Goal: Task Accomplishment & Management: Use online tool/utility

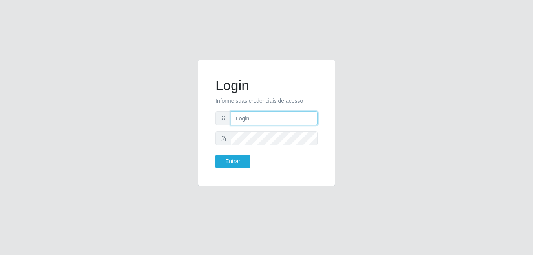
click at [239, 121] on input "text" at bounding box center [274, 118] width 87 height 14
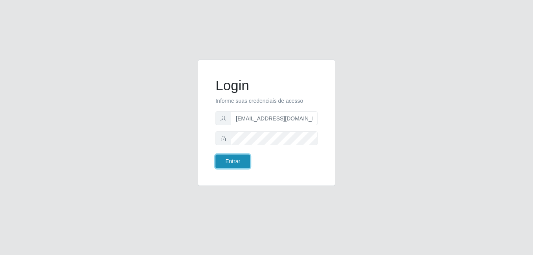
click at [241, 159] on button "Entrar" at bounding box center [233, 162] width 35 height 14
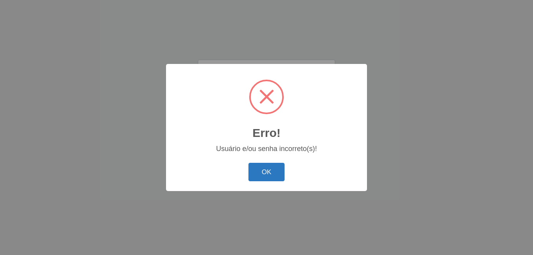
click at [262, 174] on button "OK" at bounding box center [266, 172] width 37 height 18
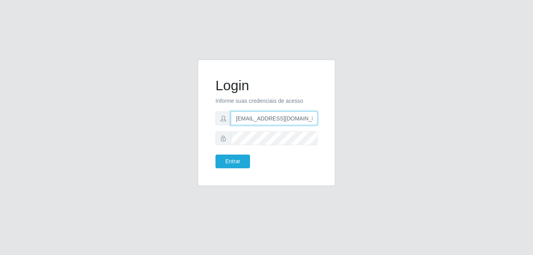
click at [305, 119] on input "[EMAIL_ADDRESS][DOMAIN_NAME]" at bounding box center [274, 118] width 87 height 14
click at [273, 118] on input "[EMAIL_ADDRESS][DOMAIN_NAME]" at bounding box center [274, 118] width 87 height 14
type input "[EMAIL_ADDRESS][DOMAIN_NAME]"
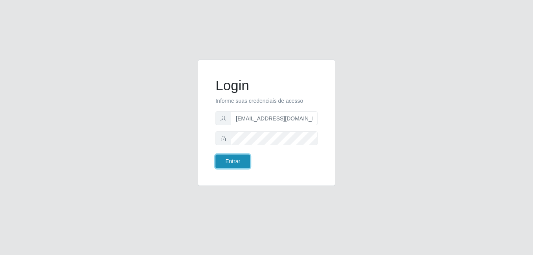
click at [244, 157] on button "Entrar" at bounding box center [233, 162] width 35 height 14
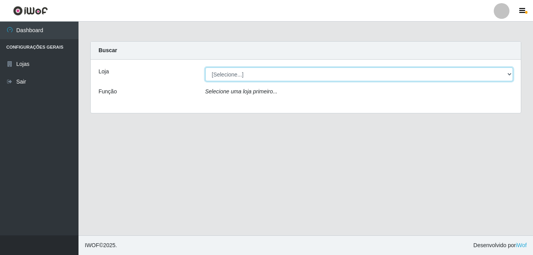
click at [236, 72] on select "[Selecione...] C-ASA [GEOGRAPHIC_DATA]" at bounding box center [359, 75] width 308 height 14
select select "239"
click at [205, 68] on select "[Selecione...] C-ASA [GEOGRAPHIC_DATA]" at bounding box center [359, 75] width 308 height 14
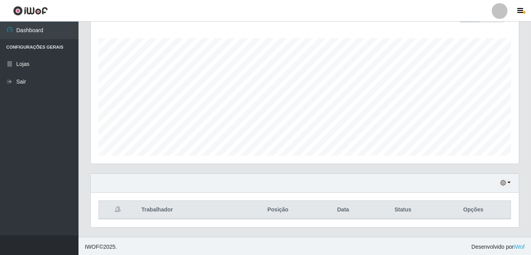
scroll to position [126, 0]
click at [510, 183] on button "button" at bounding box center [505, 181] width 11 height 9
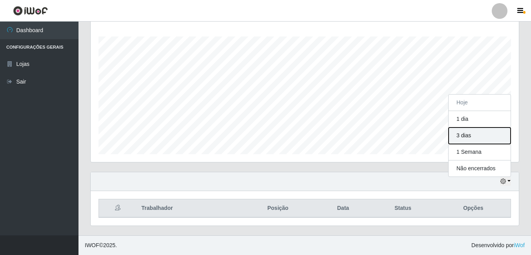
click at [466, 137] on button "3 dias" at bounding box center [480, 136] width 62 height 16
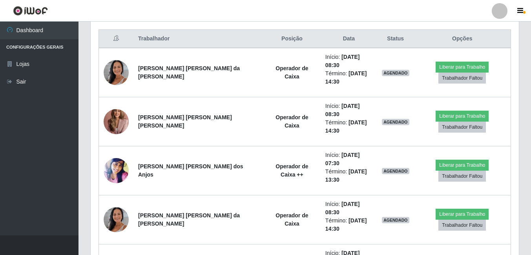
scroll to position [283, 0]
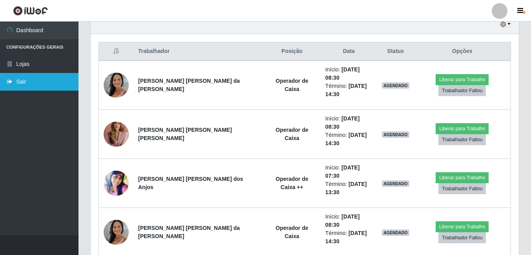
click at [27, 82] on link "Sair" at bounding box center [39, 82] width 79 height 18
